Goal: Task Accomplishment & Management: Manage account settings

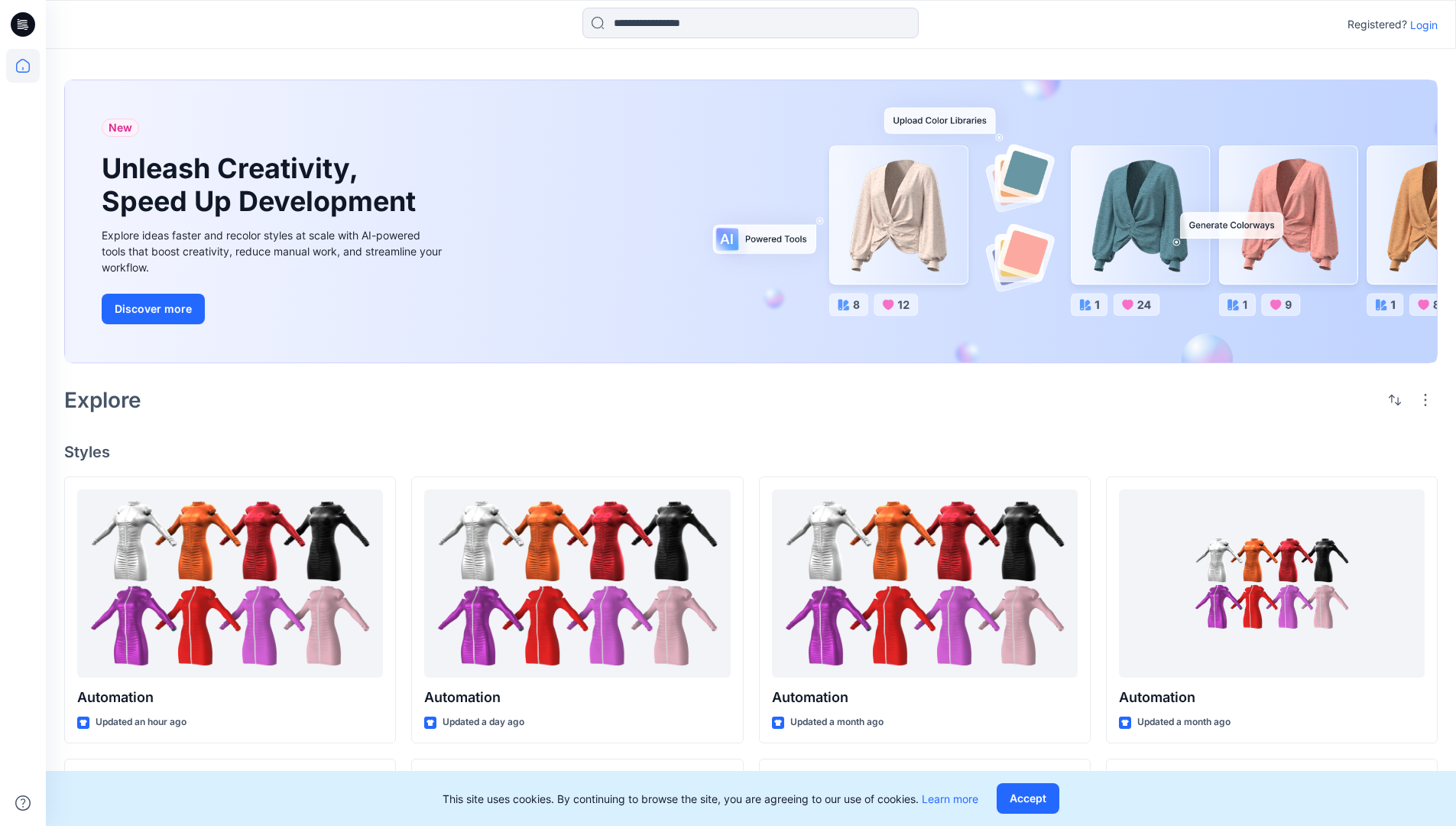
click at [1420, 24] on p "Login" at bounding box center [1423, 24] width 28 height 16
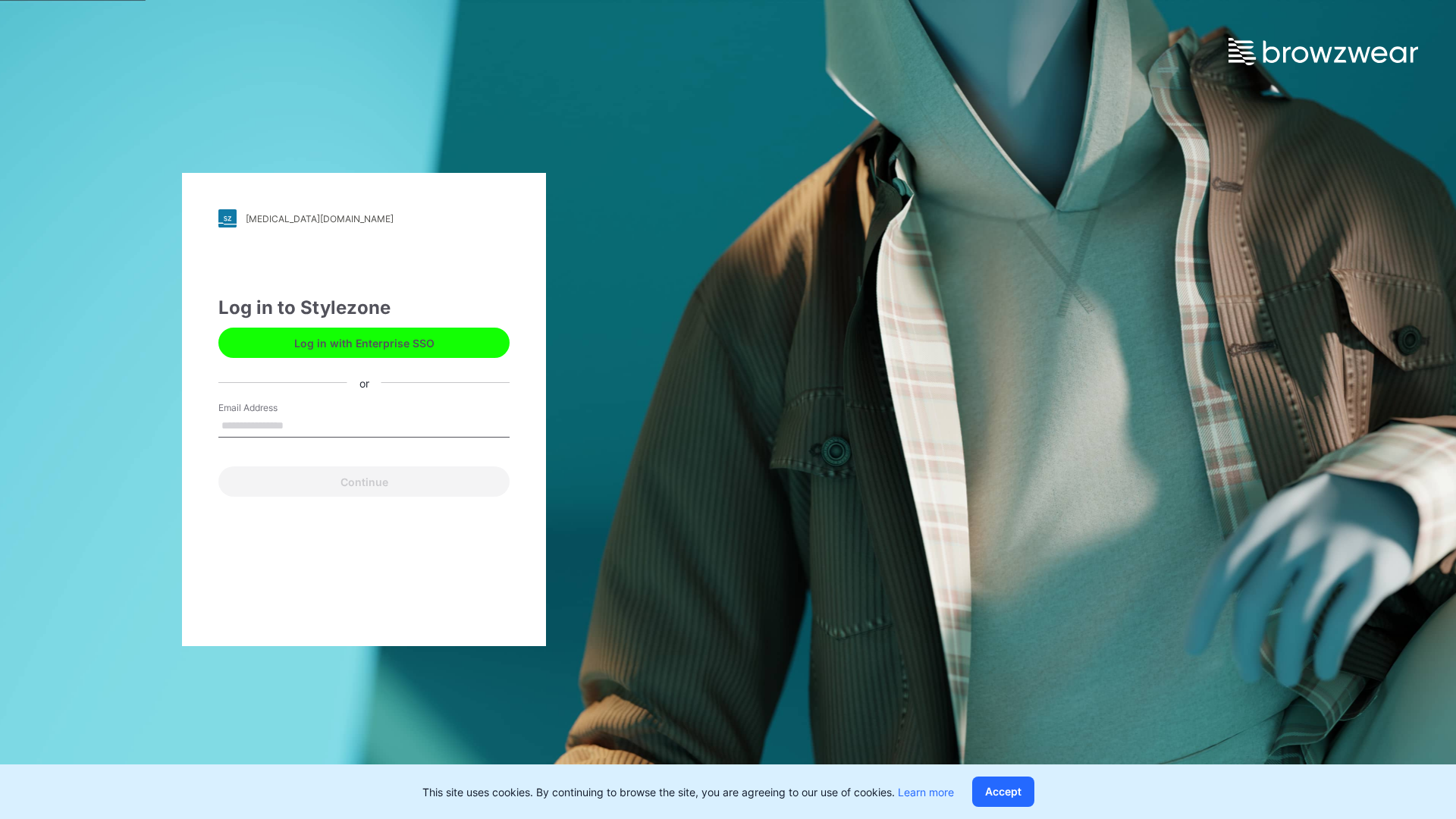
click at [299, 424] on input "Email Address" at bounding box center [363, 426] width 292 height 23
type input "**********"
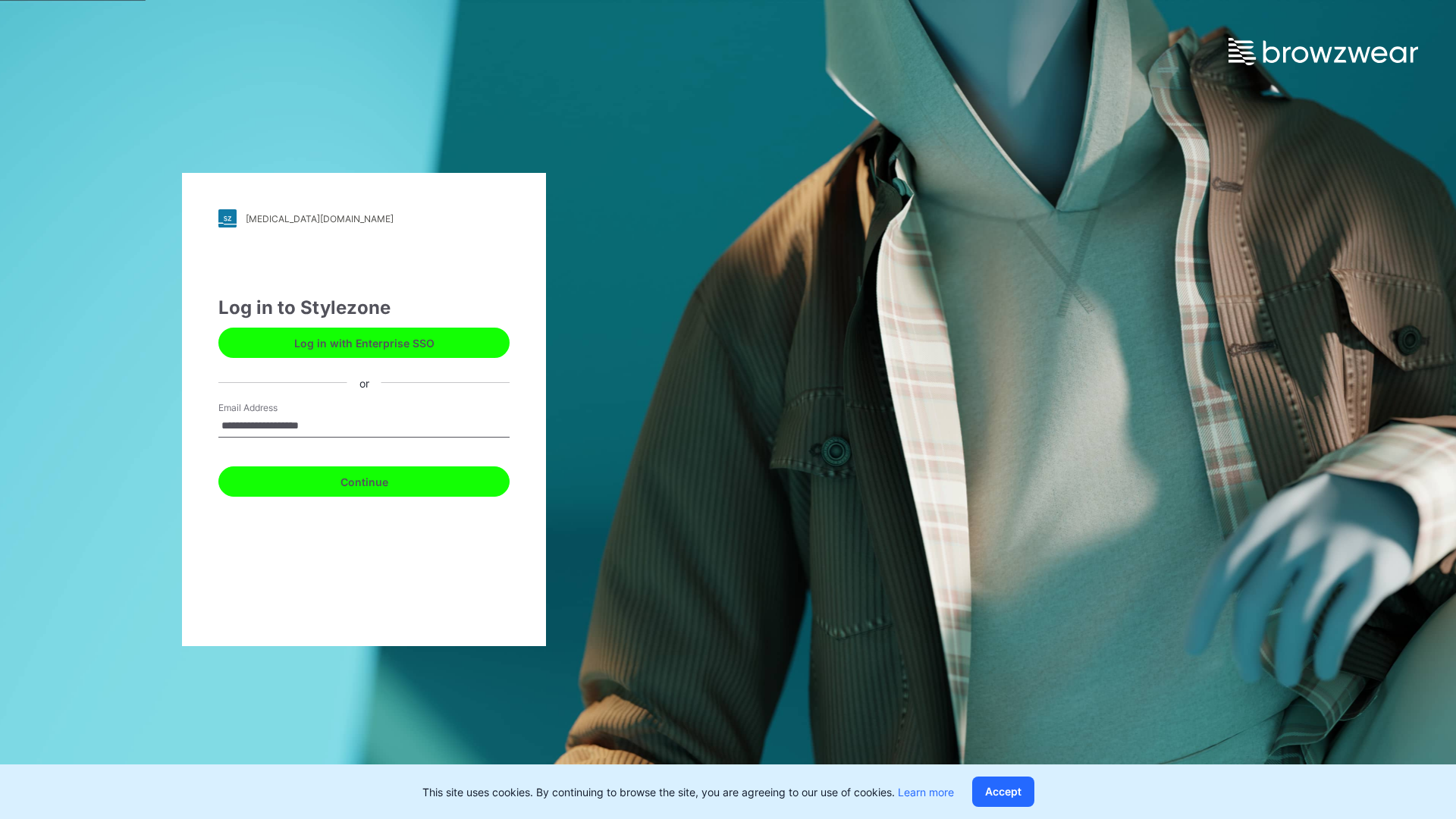
click at [380, 479] on button "Continue" at bounding box center [363, 482] width 292 height 31
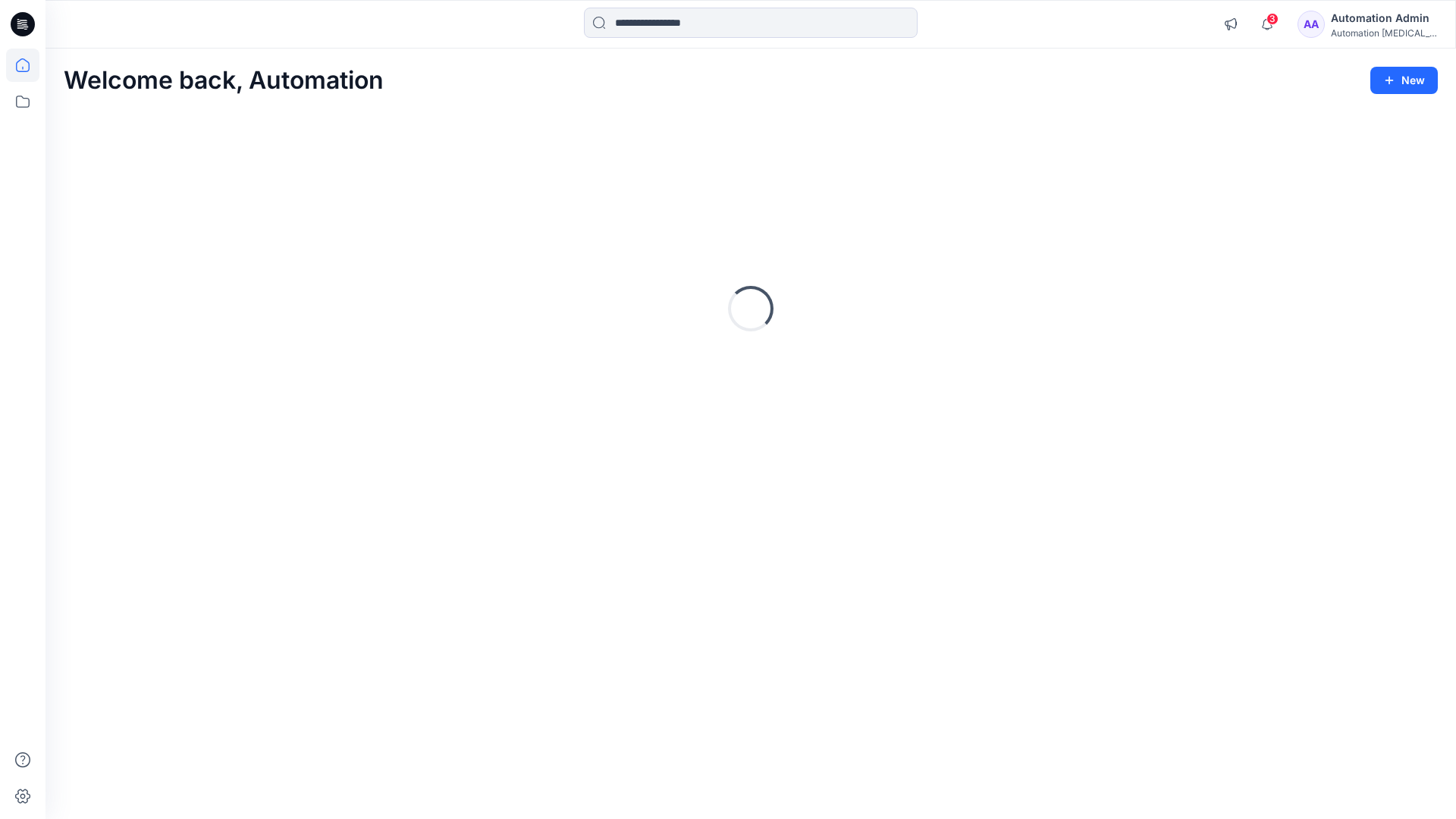
click at [29, 65] on icon at bounding box center [23, 65] width 13 height 13
click at [24, 802] on icon at bounding box center [23, 796] width 15 height 14
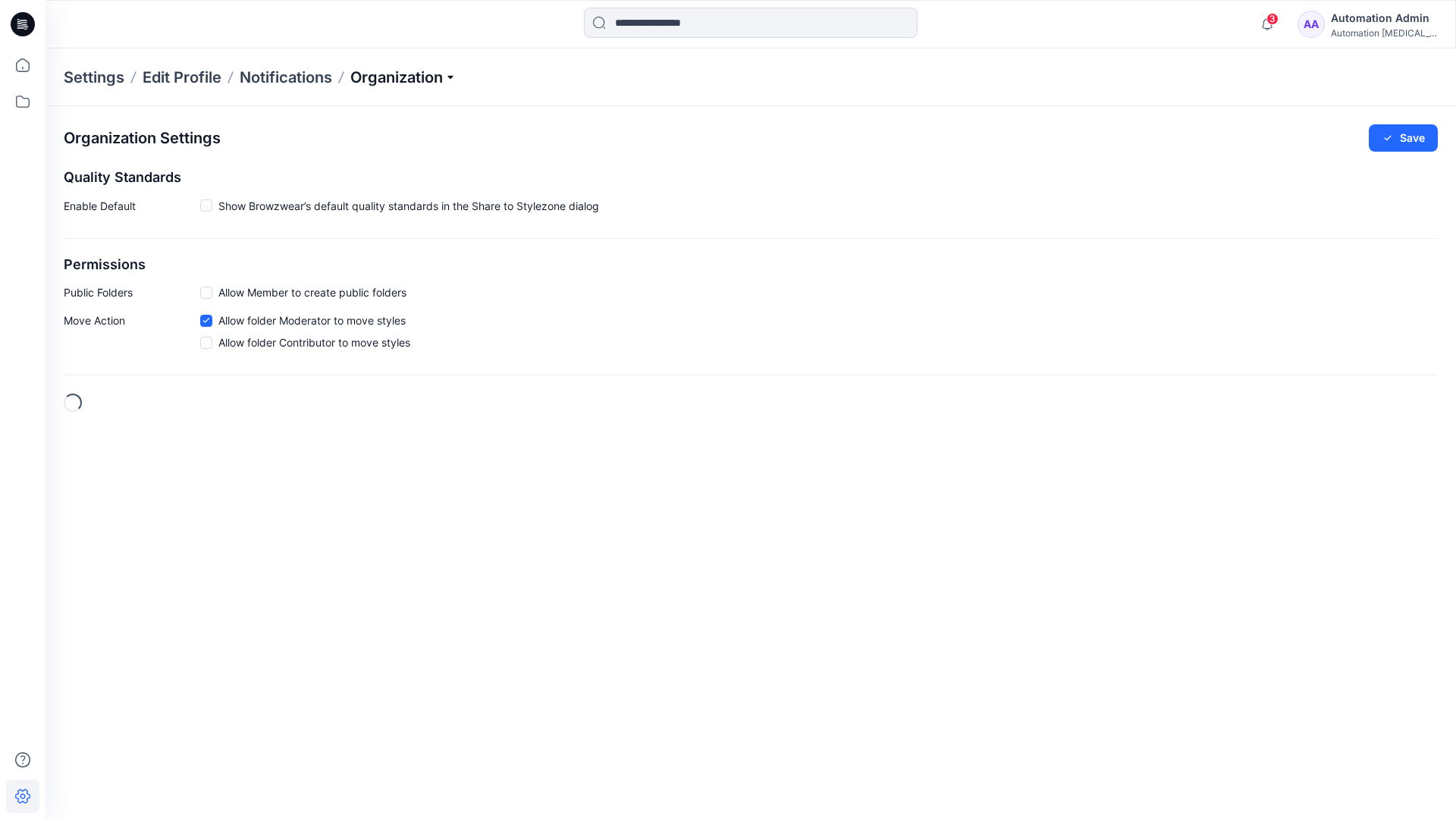
click at [443, 75] on p "Organization" at bounding box center [402, 77] width 106 height 21
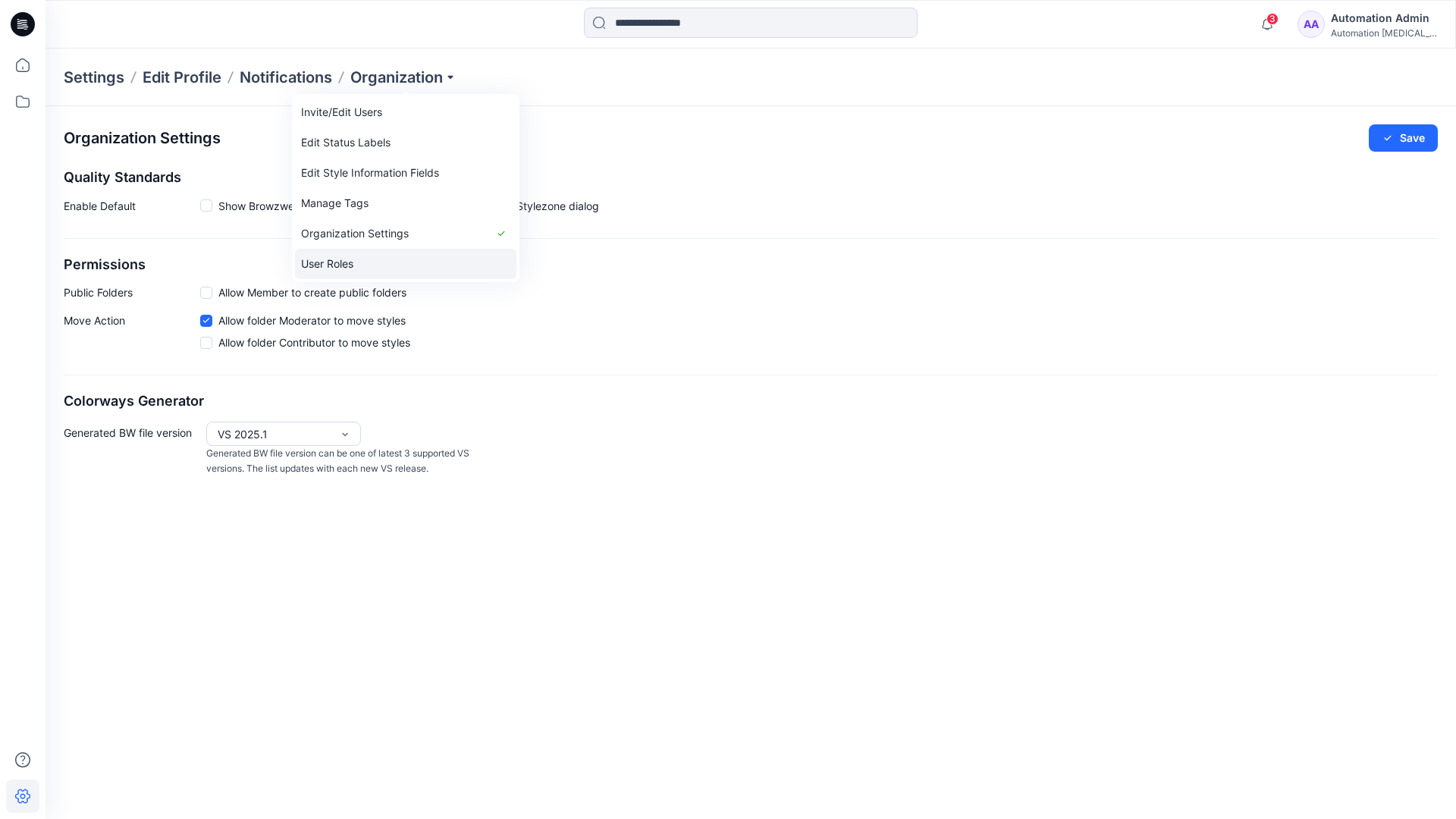
click at [369, 262] on link "User Roles" at bounding box center [406, 264] width 222 height 31
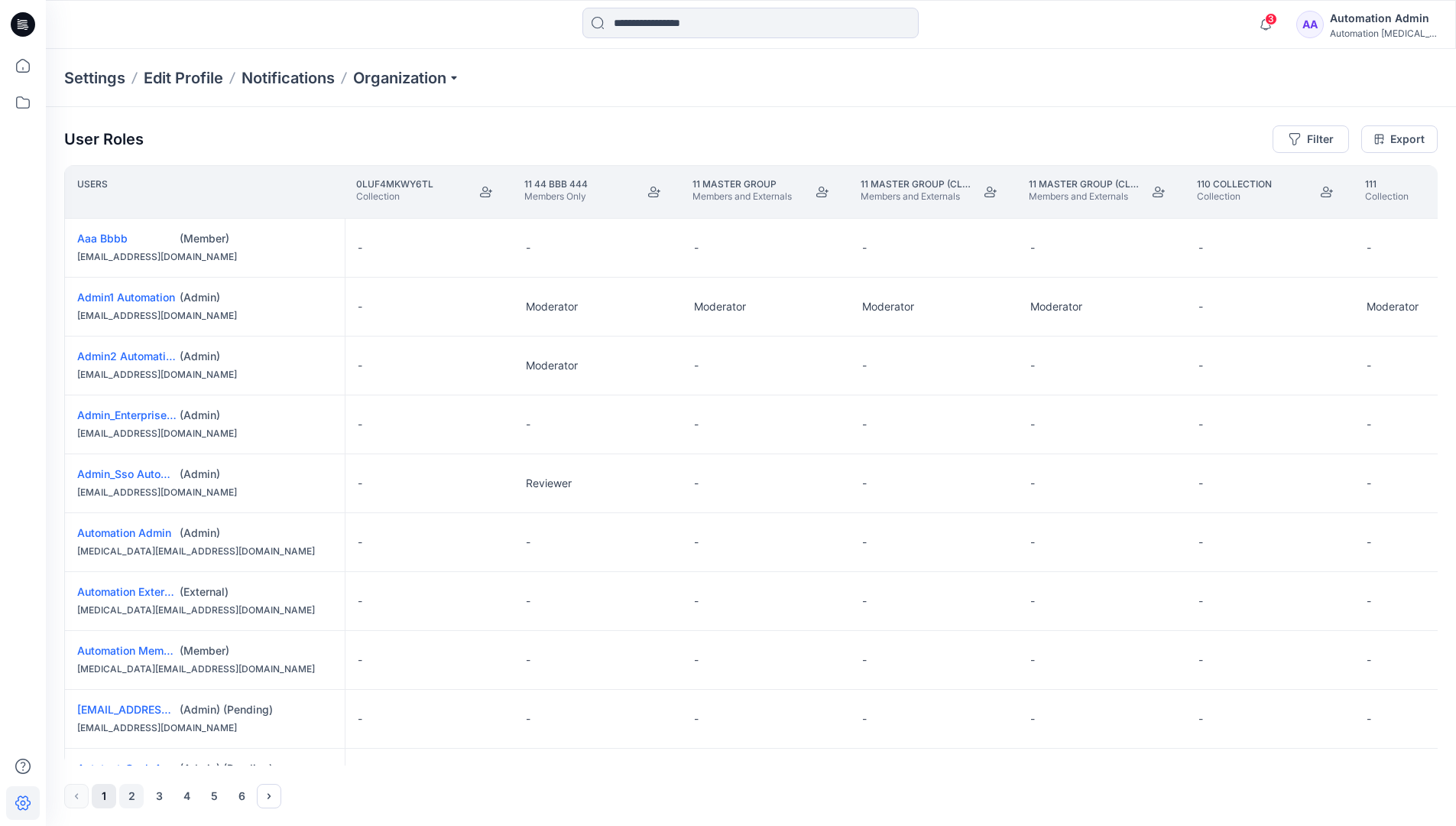
click at [133, 797] on button "2" at bounding box center [131, 795] width 24 height 24
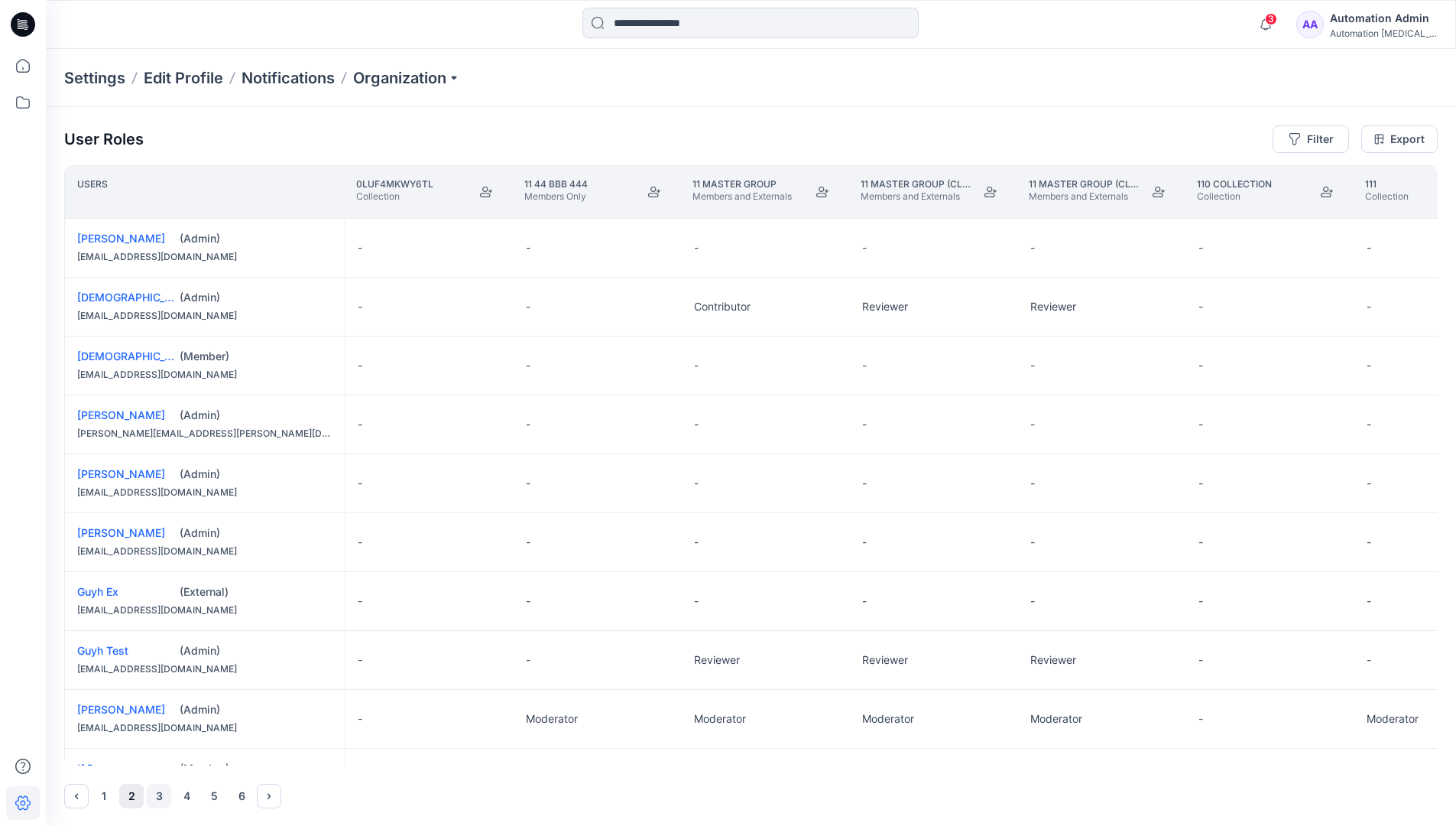
click at [160, 796] on button "3" at bounding box center [158, 795] width 24 height 24
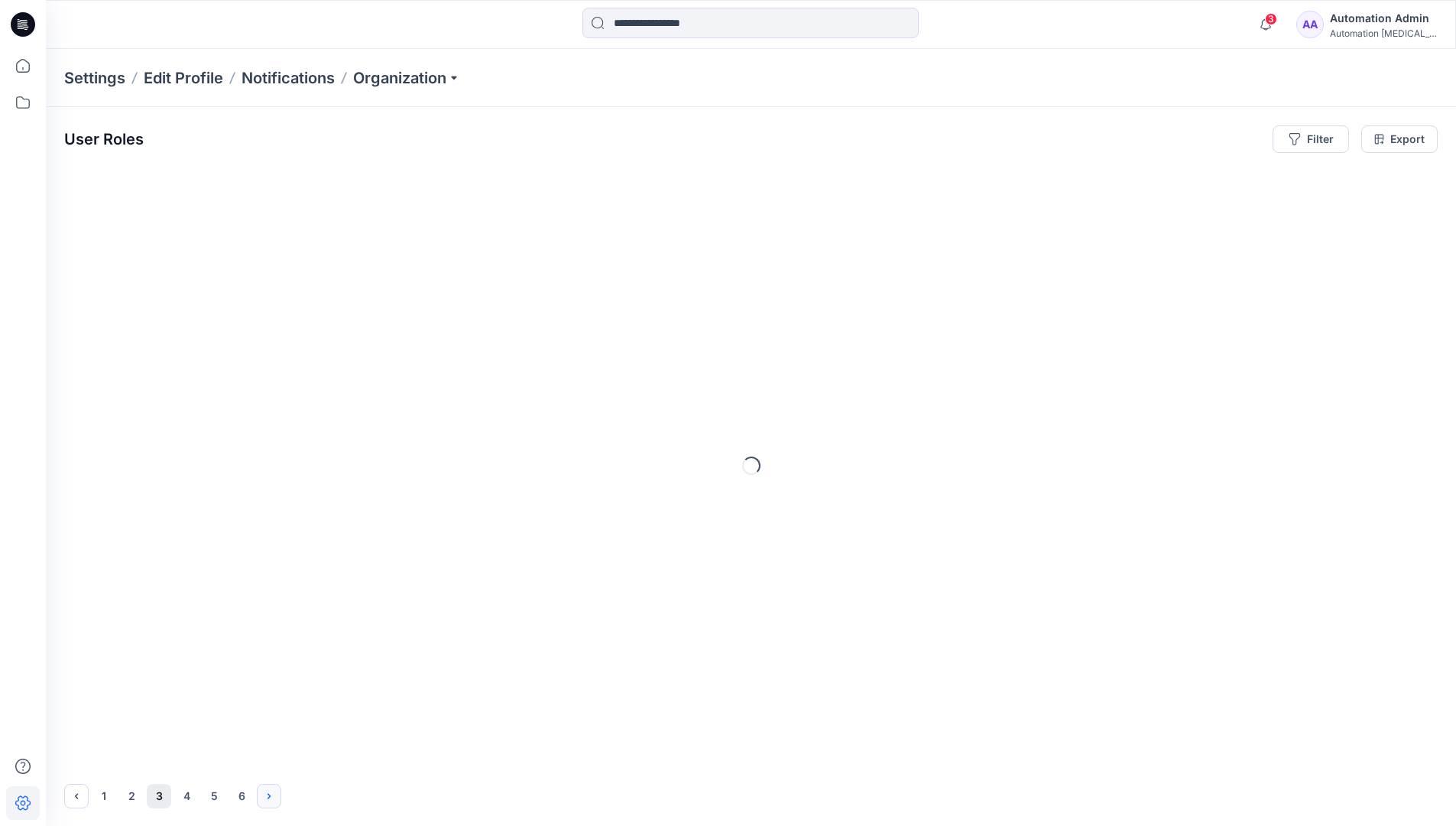
click at [270, 795] on icon "Next" at bounding box center [269, 796] width 3 height 6
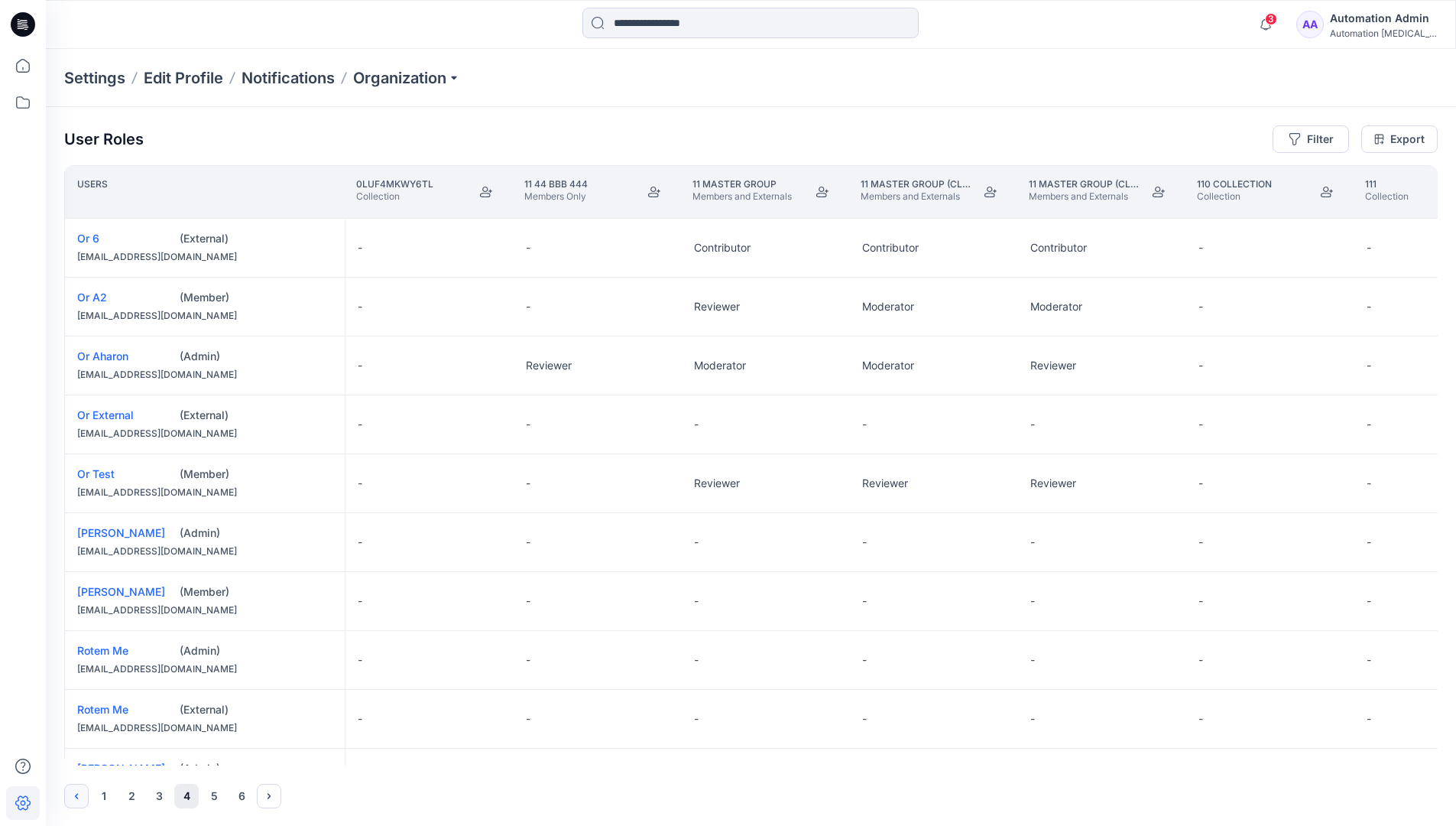
click at [78, 793] on icon "Previous" at bounding box center [76, 795] width 13 height 13
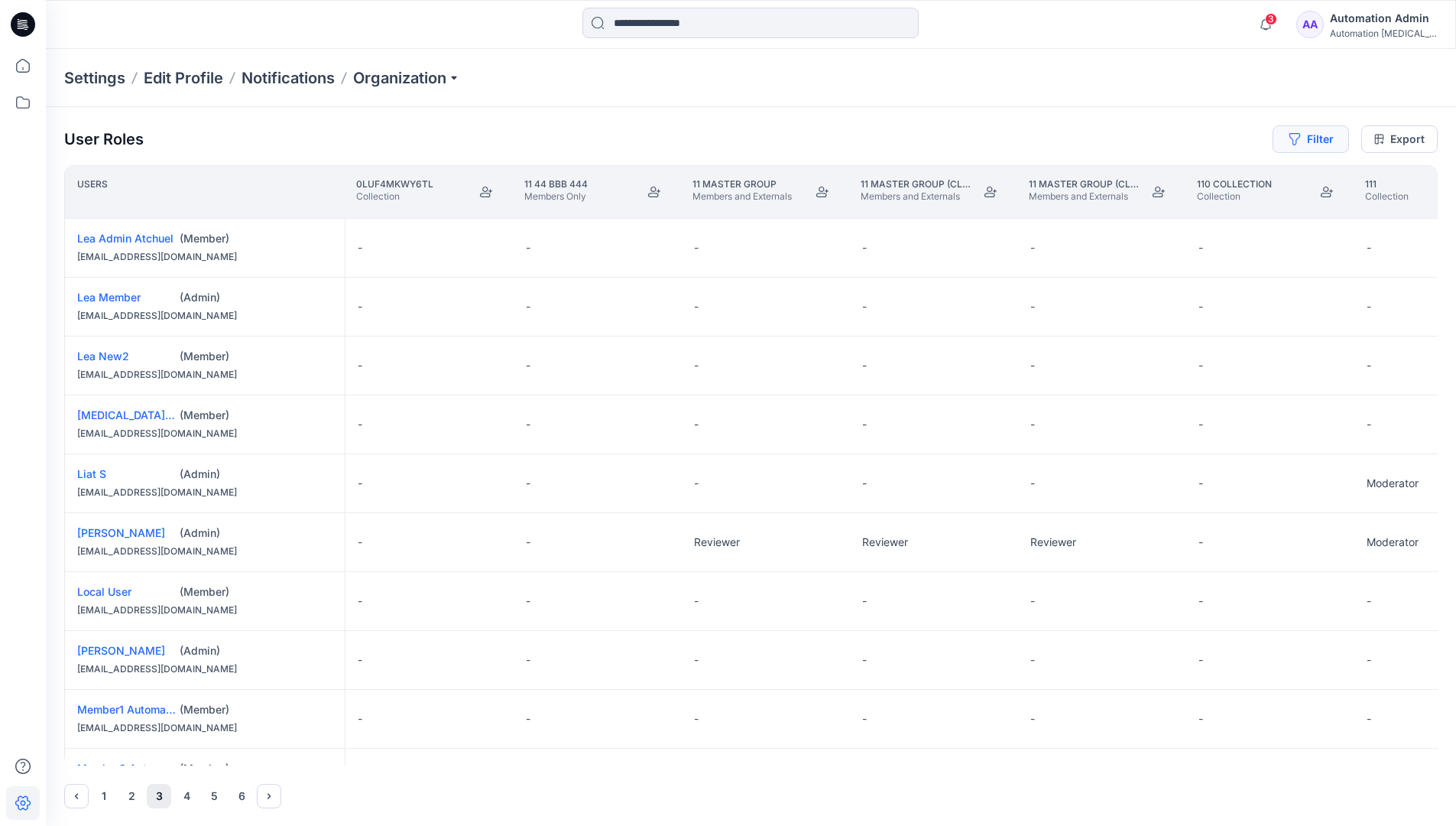
click at [1317, 143] on button "Filter" at bounding box center [1310, 139] width 76 height 28
click at [1224, 180] on div at bounding box center [1256, 180] width 157 height 19
click at [1240, 178] on div at bounding box center [1256, 180] width 157 height 19
type input "****"
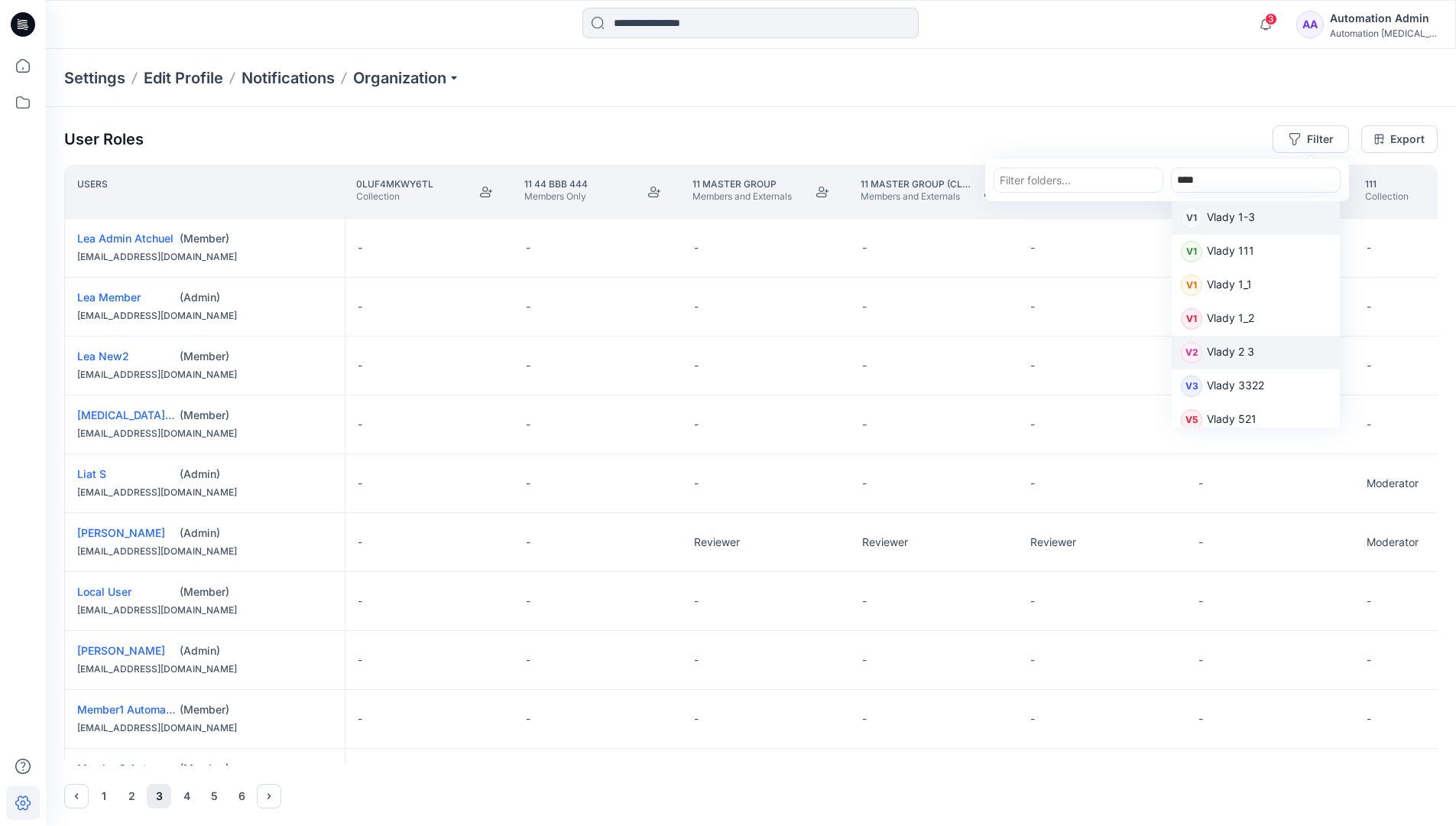
click at [1238, 351] on p "Vlady 2 3" at bounding box center [1230, 353] width 47 height 20
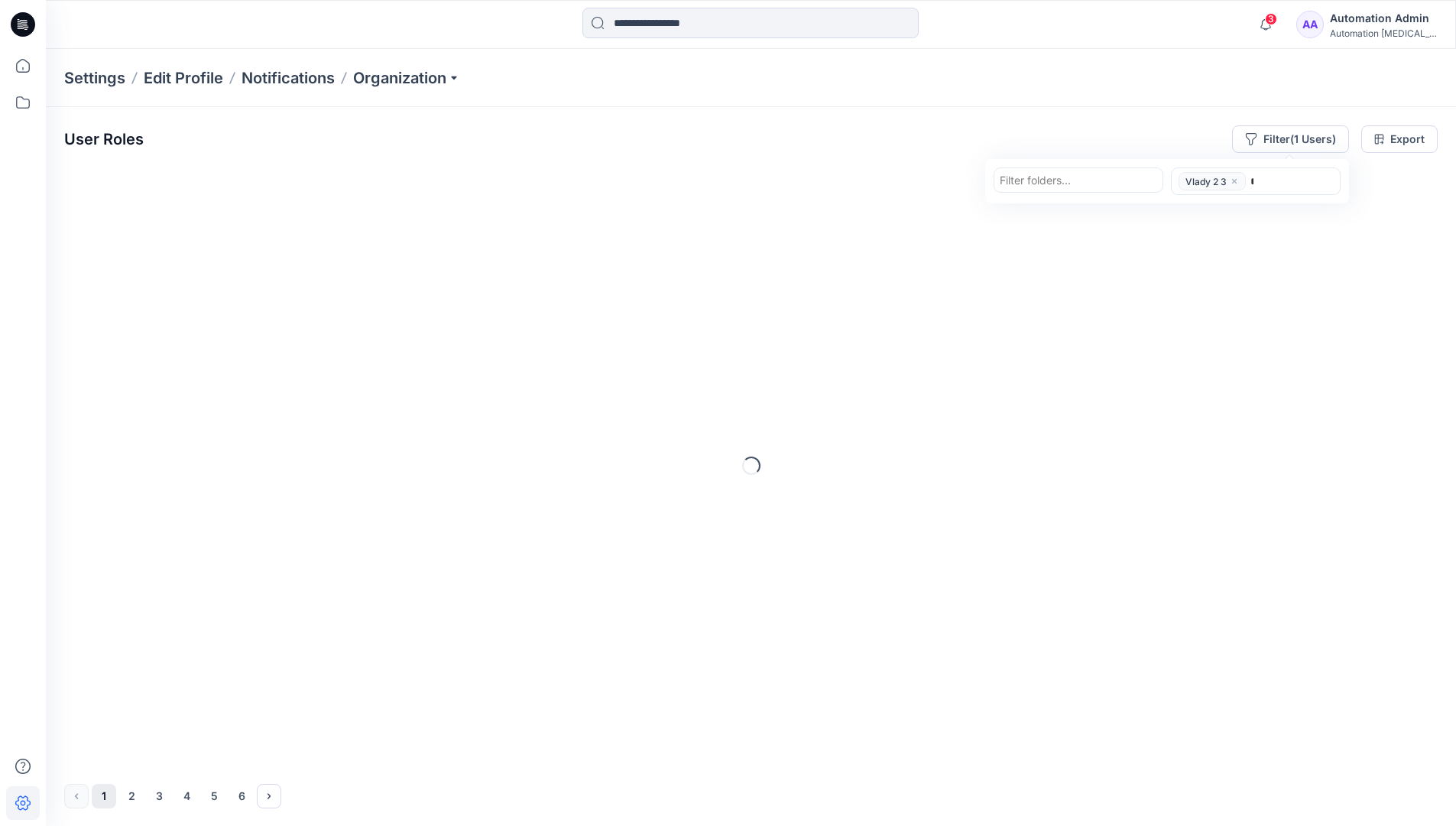
type input "****"
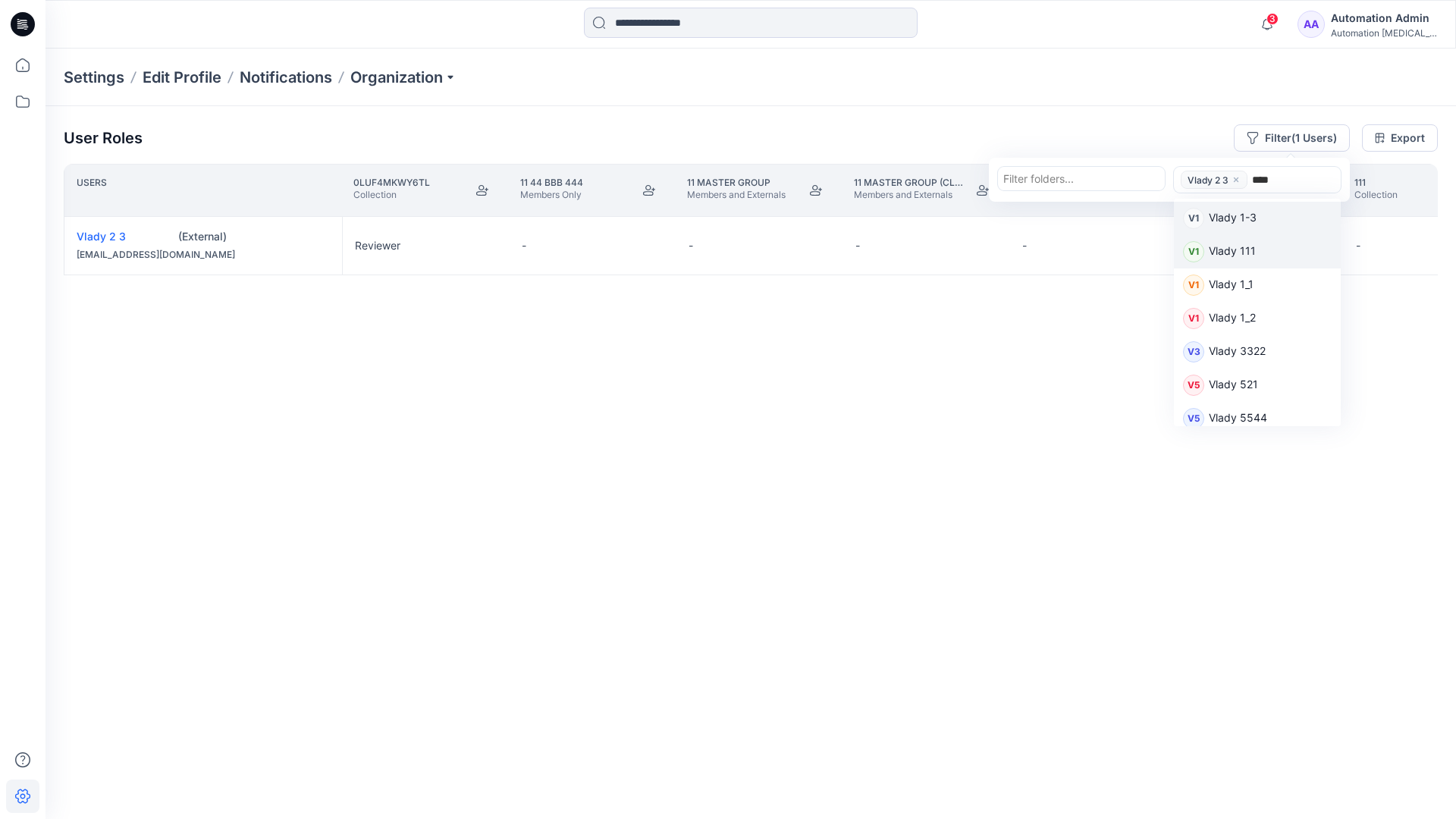
click at [1242, 250] on p "Vlady 111" at bounding box center [1231, 252] width 47 height 20
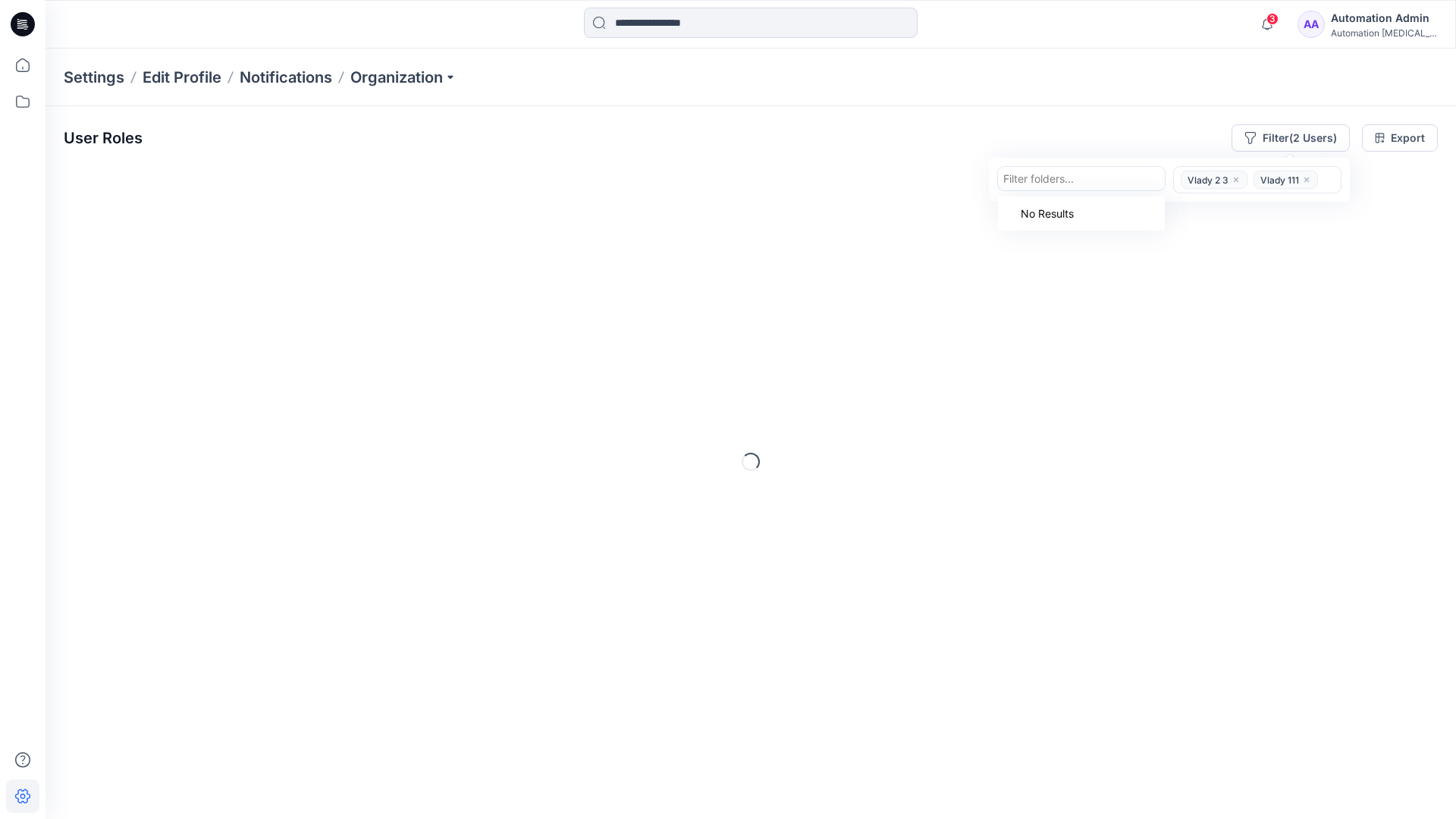
click at [1094, 181] on div at bounding box center [1080, 179] width 156 height 19
type input "*********"
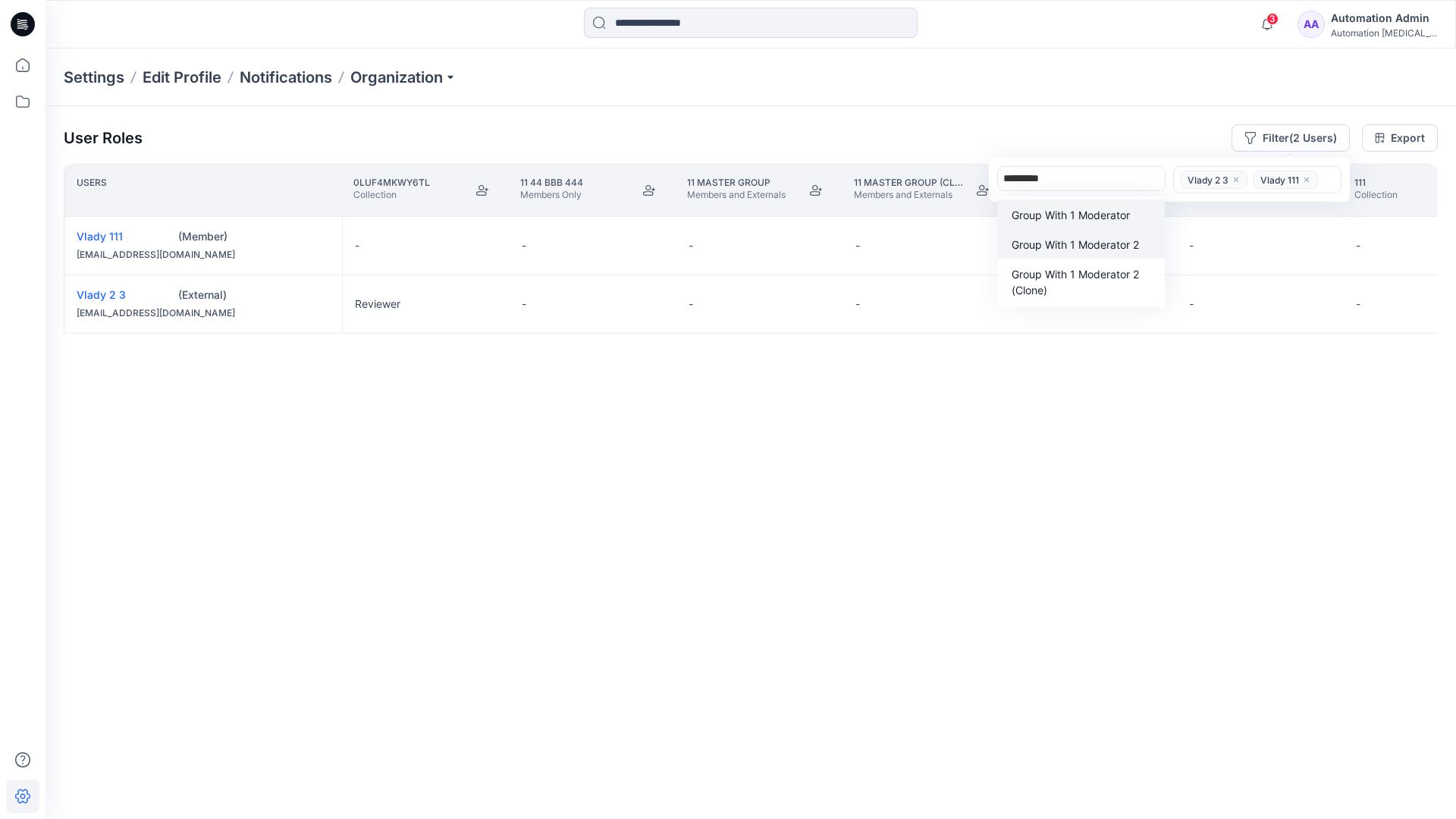
click at [1080, 237] on p "Group With 1 Moderator 2" at bounding box center [1075, 244] width 127 height 16
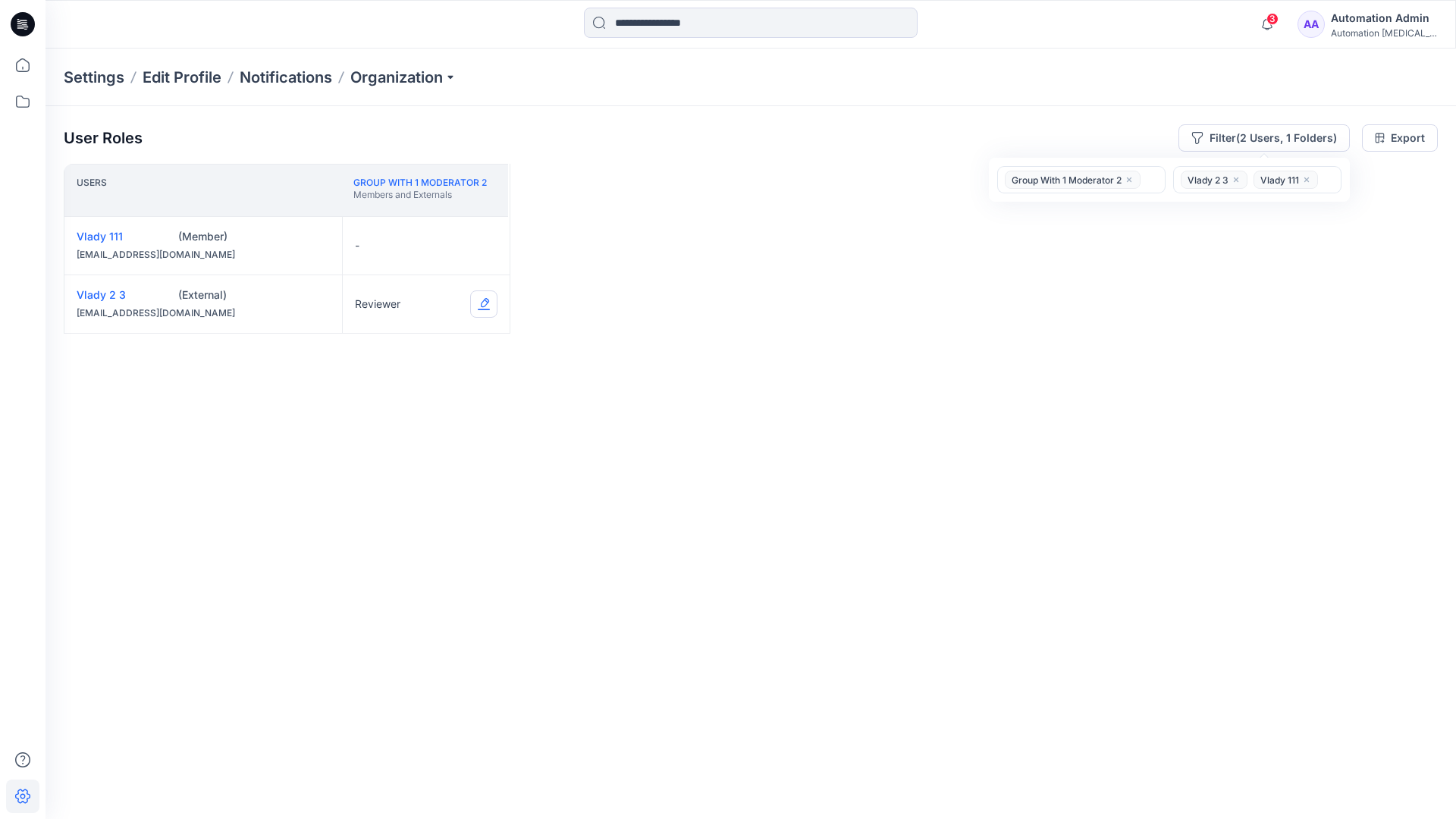
click at [482, 305] on button "Edit Role" at bounding box center [484, 304] width 28 height 28
click at [408, 396] on button "Contributor" at bounding box center [412, 395] width 163 height 28
click at [482, 244] on button "Edit Role" at bounding box center [484, 246] width 28 height 28
click at [381, 352] on button "Moderator" at bounding box center [412, 363] width 163 height 28
click at [409, 368] on button "Reviewer" at bounding box center [412, 367] width 163 height 28
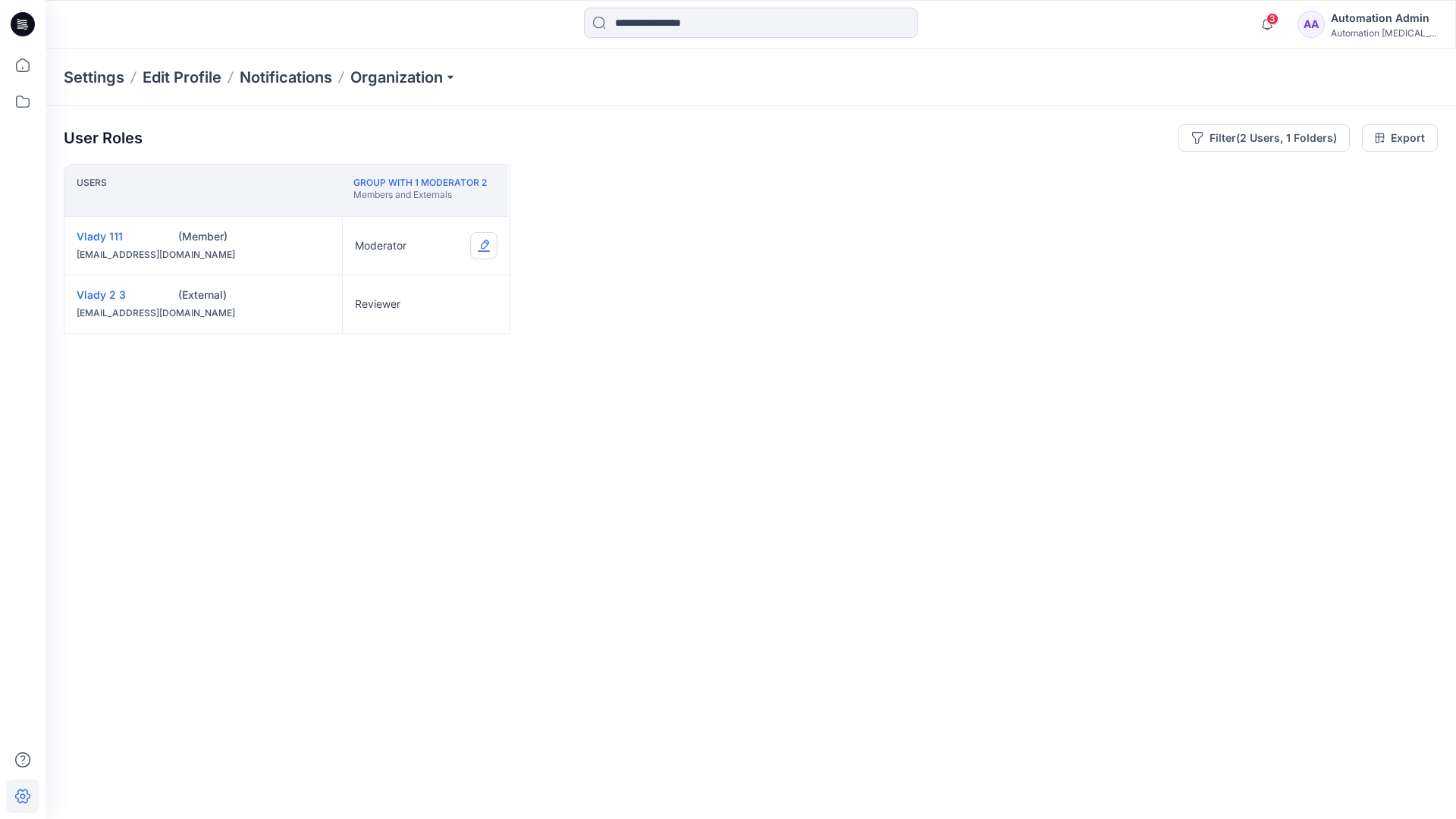
click at [485, 245] on button "Edit Role" at bounding box center [484, 246] width 28 height 28
click at [398, 280] on button "None" at bounding box center [412, 282] width 163 height 28
click at [1129, 176] on icon "close" at bounding box center [1129, 180] width 10 height 10
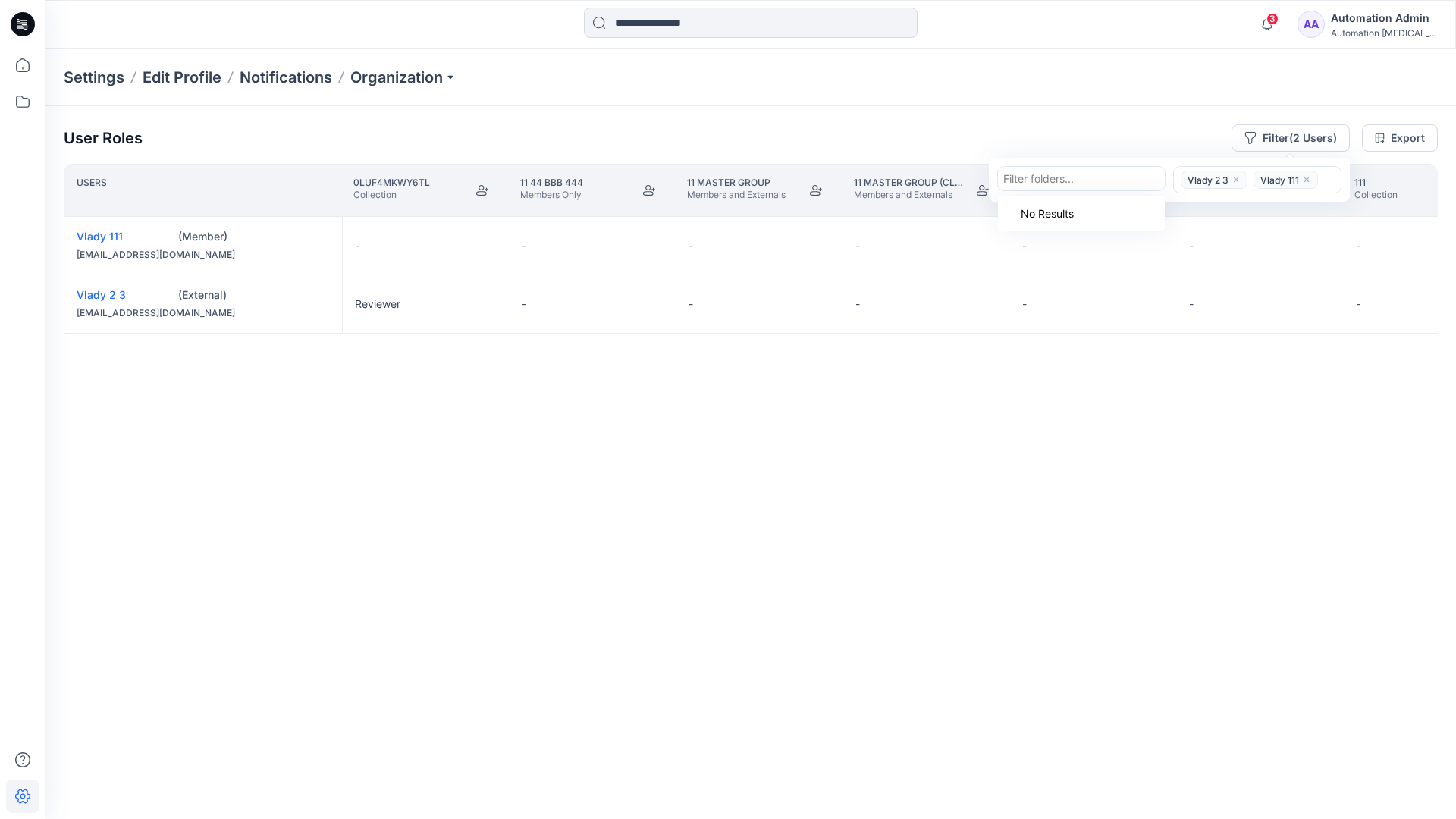
click at [1234, 178] on icon "close" at bounding box center [1236, 180] width 5 height 5
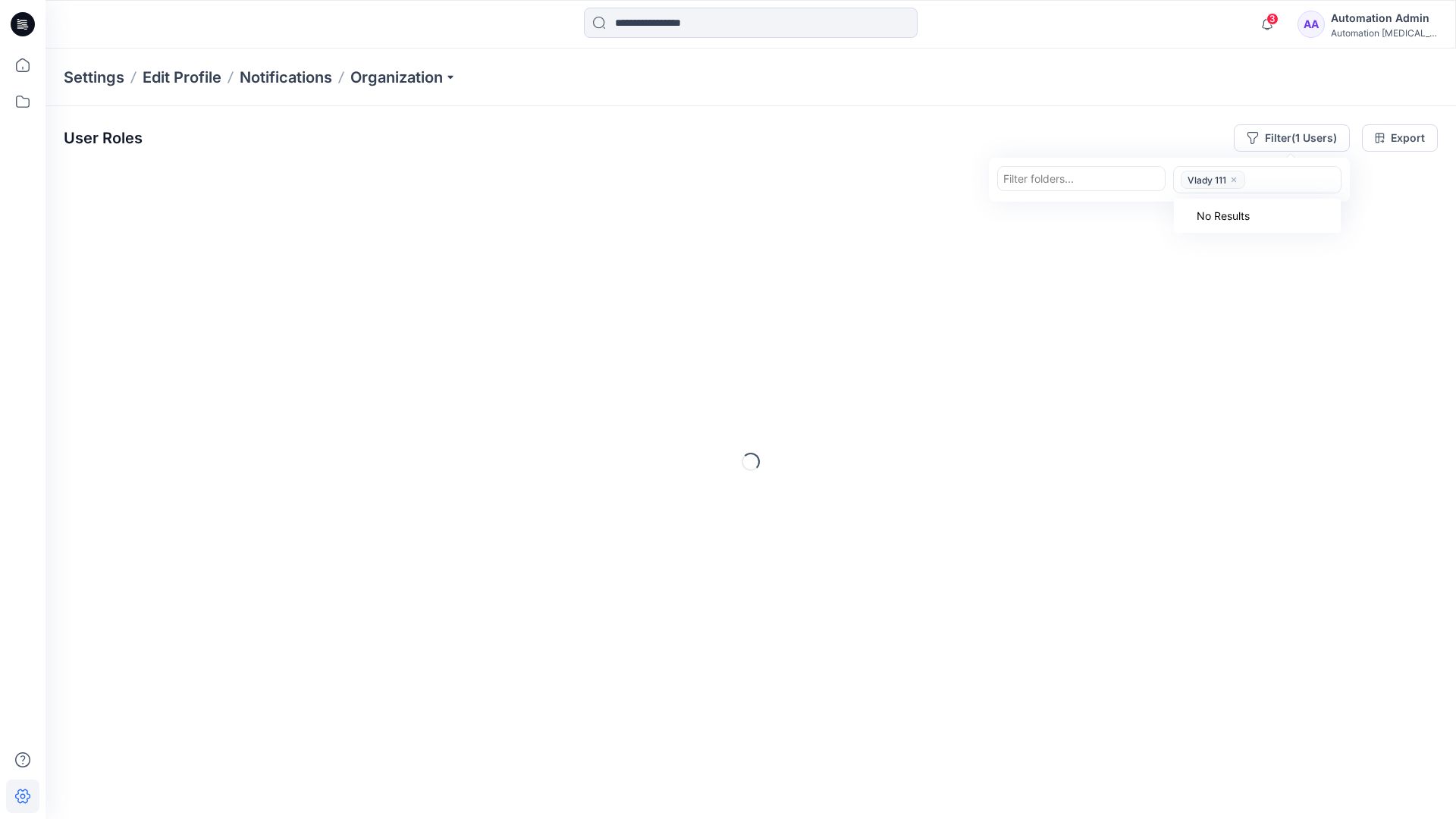
click at [1233, 182] on icon "close" at bounding box center [1234, 180] width 10 height 10
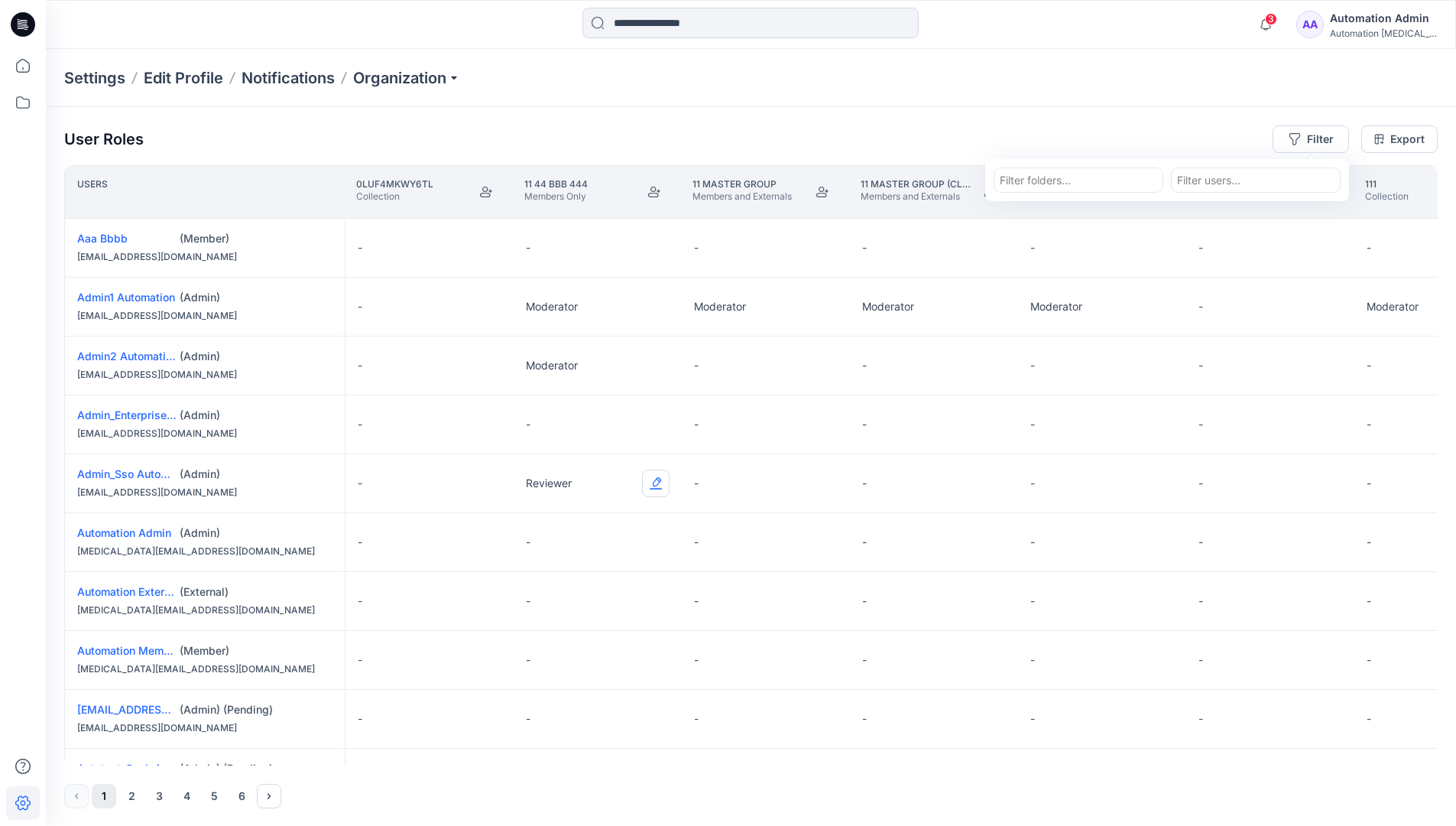
click at [657, 484] on button "Edit Role" at bounding box center [655, 483] width 28 height 28
click at [598, 551] on button "Reviewer" at bounding box center [583, 547] width 165 height 28
click at [1369, 29] on div "Automation [MEDICAL_DATA]..." at bounding box center [1383, 34] width 107 height 12
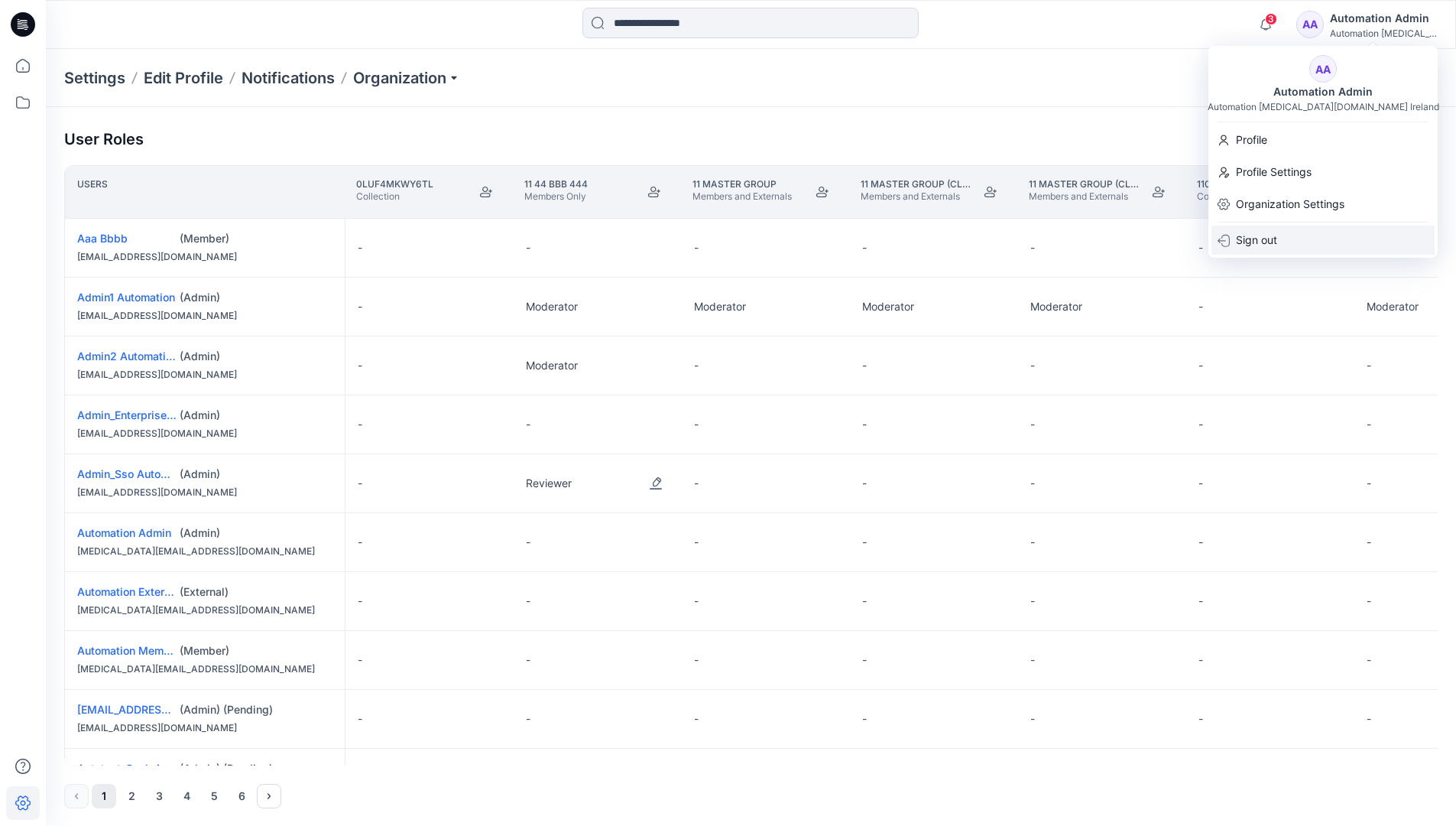
click at [1298, 229] on div "Sign out" at bounding box center [1323, 240] width 224 height 29
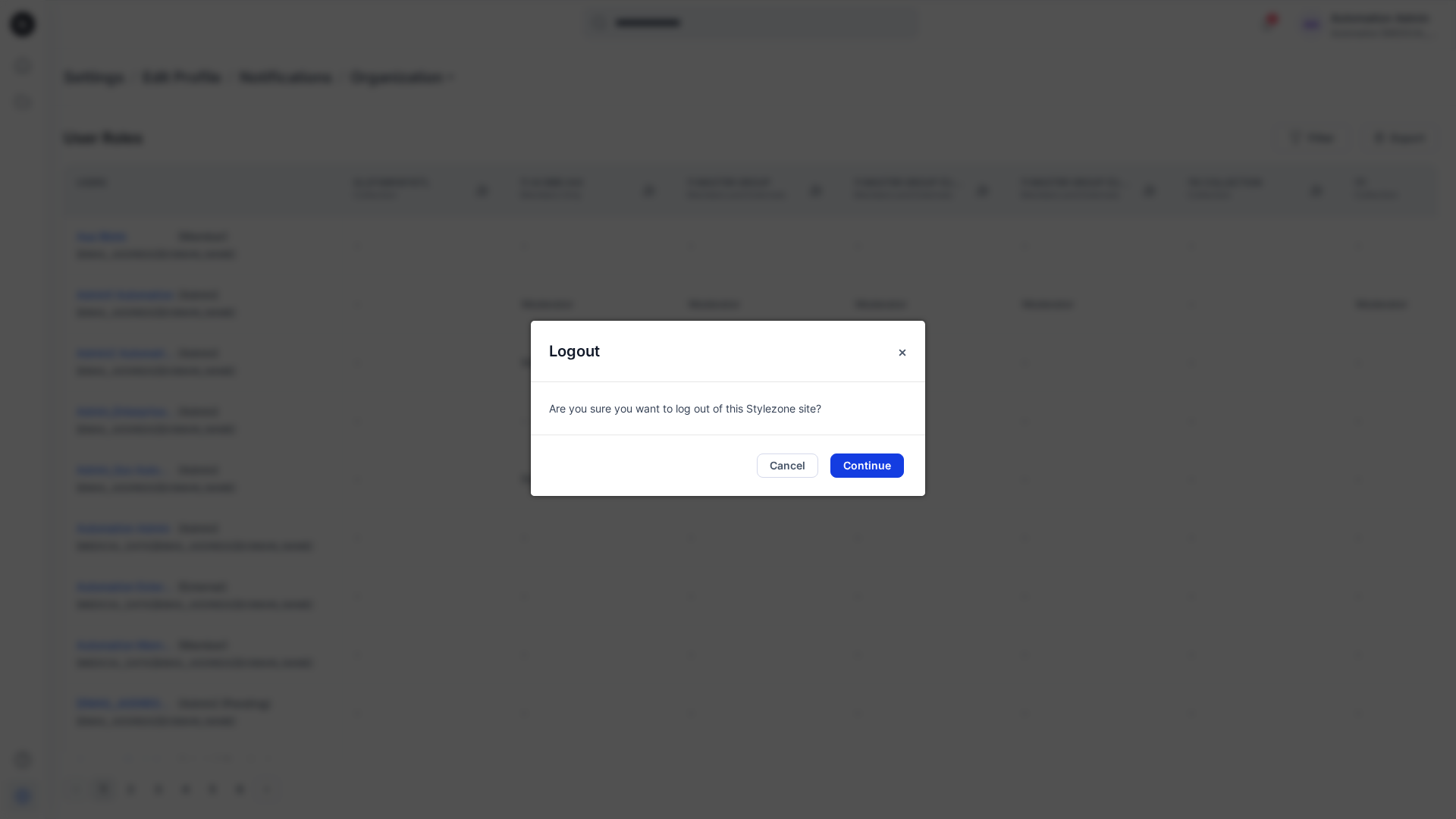
click at [881, 463] on button "Continue" at bounding box center [867, 464] width 74 height 24
